Goal: Navigation & Orientation: Find specific page/section

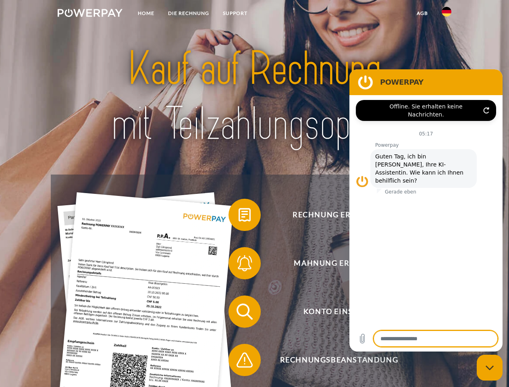
click at [90, 14] on img at bounding box center [90, 13] width 65 height 8
click at [446, 14] on img at bounding box center [446, 12] width 10 height 10
click at [422, 13] on link "agb" at bounding box center [422, 13] width 25 height 14
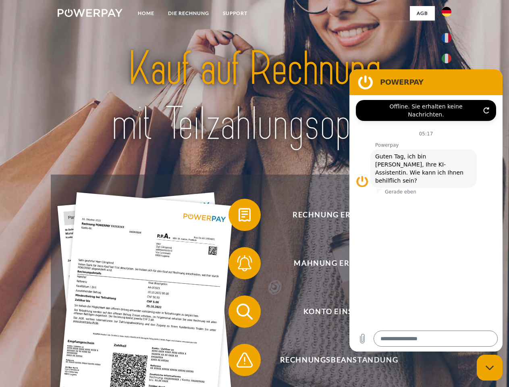
click at [238, 216] on span at bounding box center [232, 215] width 40 height 40
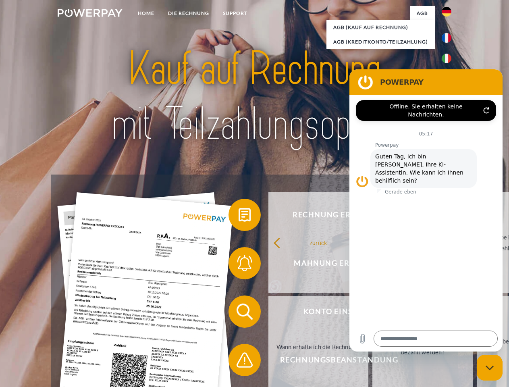
click at [268, 265] on link "zurück" at bounding box center [318, 242] width 100 height 101
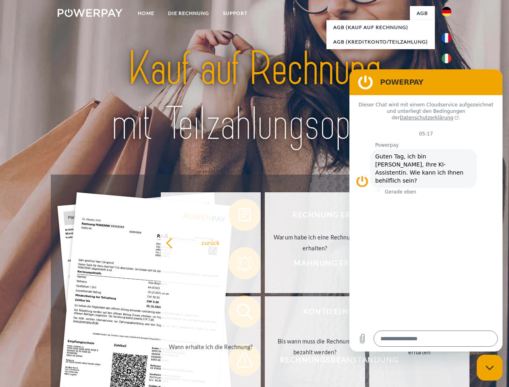
click at [238, 313] on span at bounding box center [232, 311] width 40 height 40
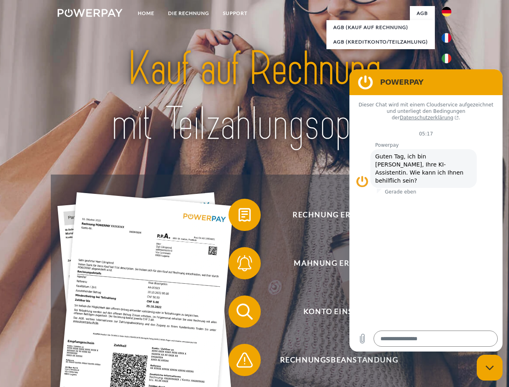
click at [238, 361] on span at bounding box center [232, 359] width 40 height 40
click at [489, 367] on icon "Messaging-Fenster schließen" at bounding box center [489, 367] width 8 height 5
type textarea "*"
